Goal: Entertainment & Leisure: Consume media (video, audio)

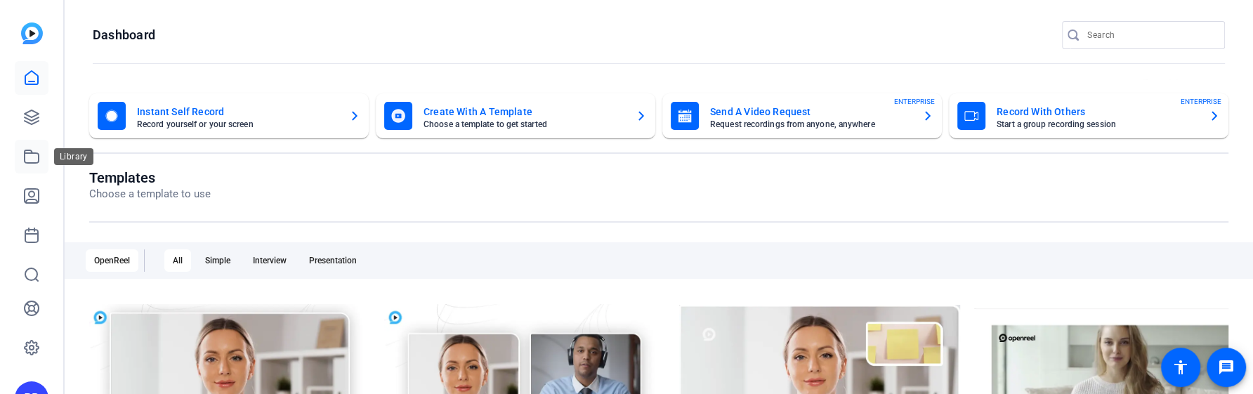
click at [22, 163] on link at bounding box center [32, 157] width 34 height 34
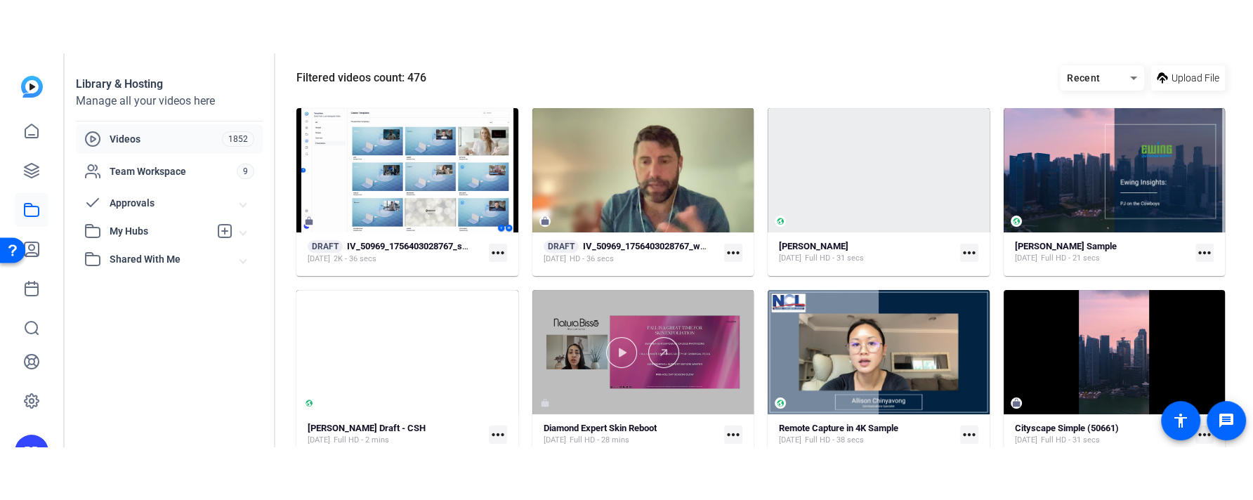
scroll to position [170, 0]
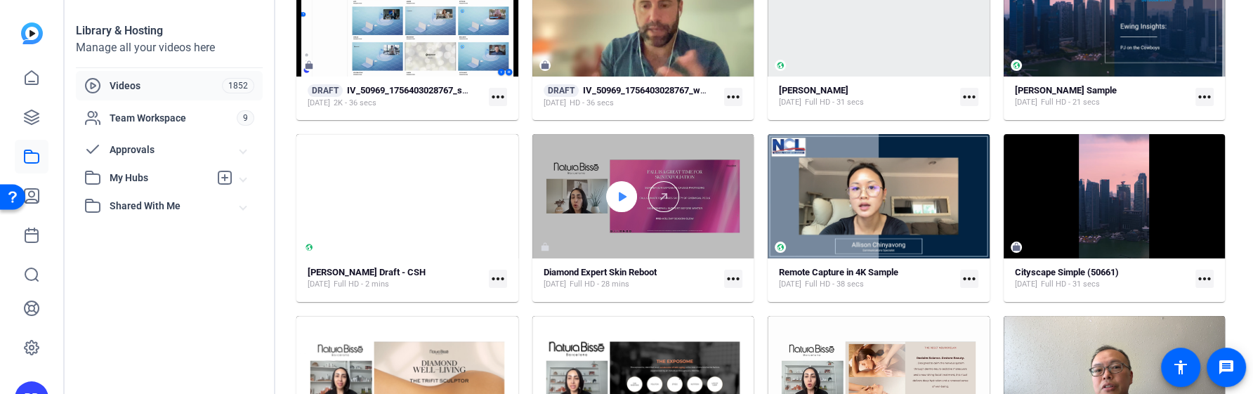
click at [629, 197] on div at bounding box center [621, 196] width 31 height 31
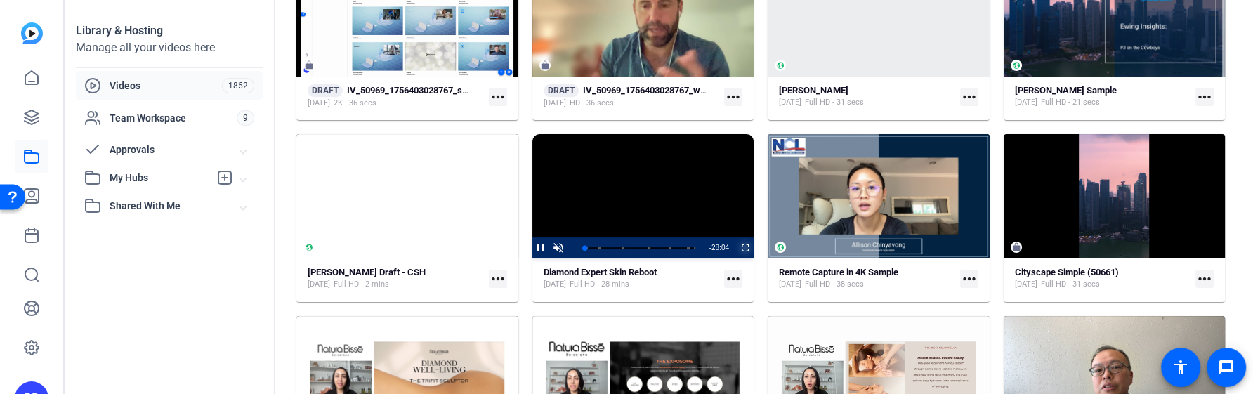
click at [736, 251] on span "Video Player" at bounding box center [736, 247] width 0 height 21
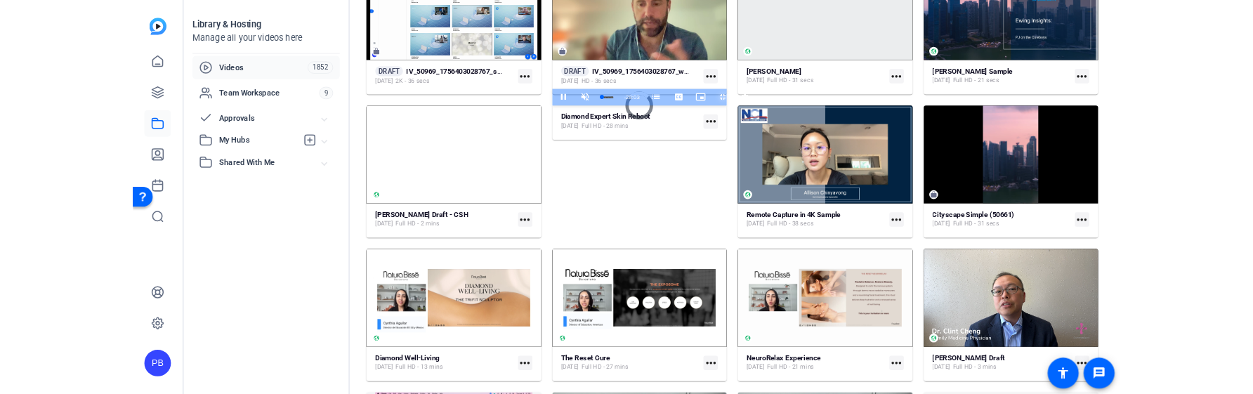
scroll to position [0, 0]
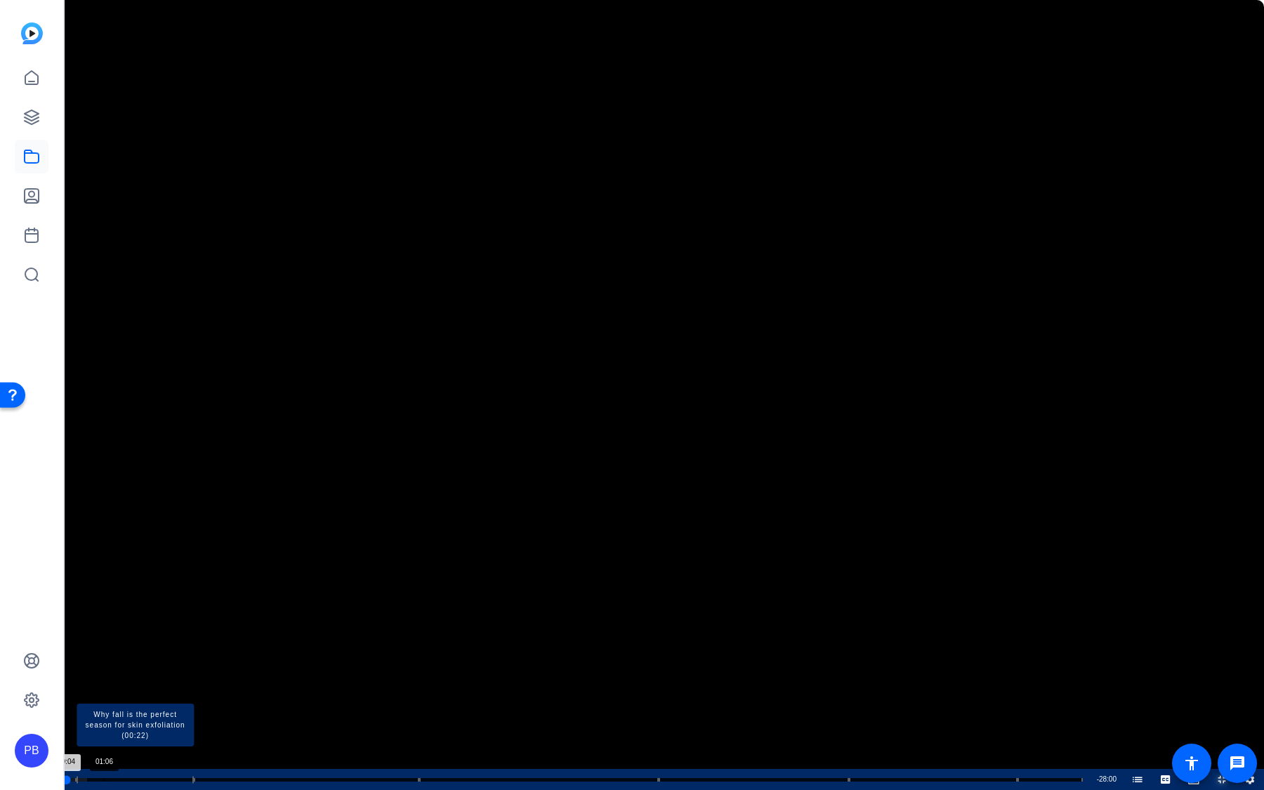
click at [103, 393] on div "Loaded : 2.37% 01:06 00:04 Natura Vise Diamond Expert Skin Reboot (00:07) Why f…" at bounding box center [573, 780] width 1020 height 4
click at [43, 393] on span "Video Player" at bounding box center [42, 780] width 28 height 0
click at [0, 393] on span "Video Player" at bounding box center [0, 779] width 0 height 21
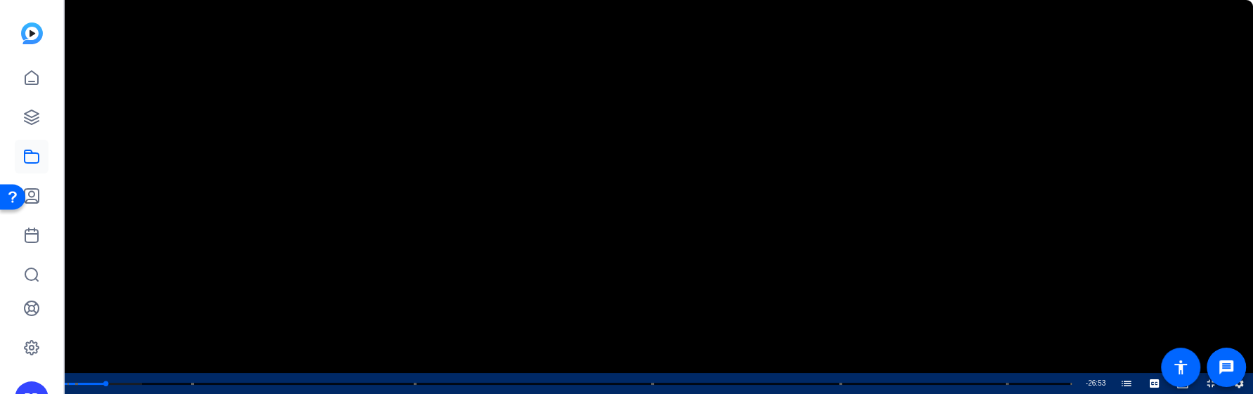
click at [238, 72] on video "Video Player" at bounding box center [626, 197] width 1253 height 394
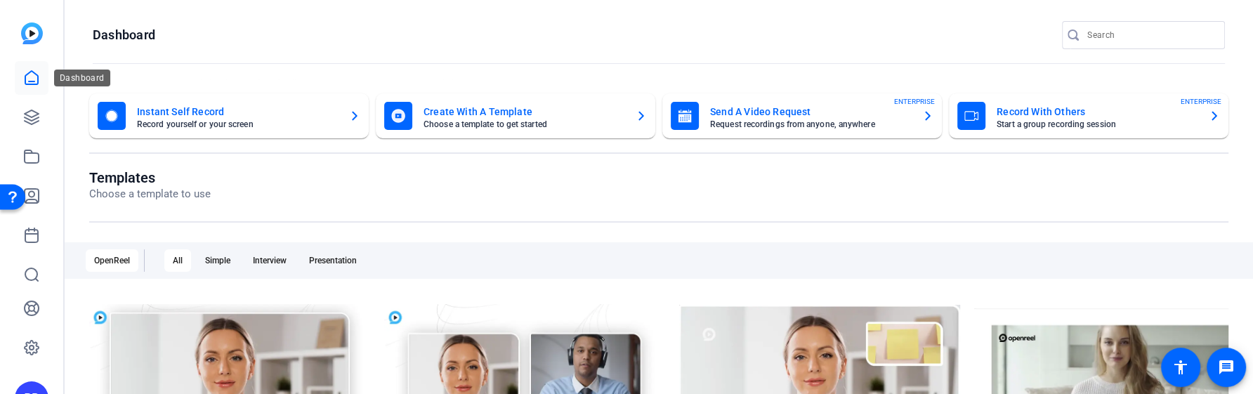
click at [25, 76] on icon at bounding box center [31, 77] width 13 height 13
